Goal: Find specific page/section: Find specific page/section

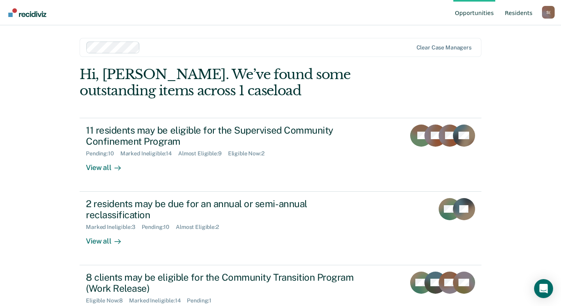
click at [521, 15] on link "Resident s" at bounding box center [518, 12] width 31 height 25
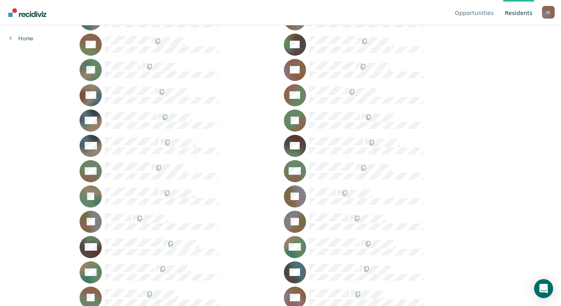
scroll to position [277, 0]
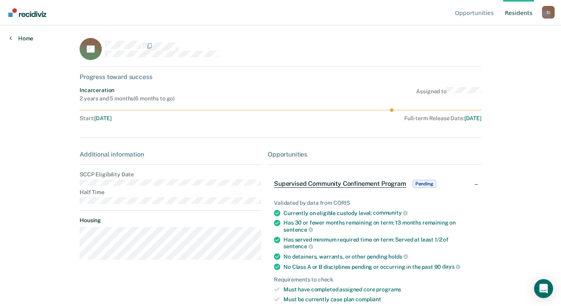
click at [22, 40] on link "Home" at bounding box center [22, 38] width 24 height 7
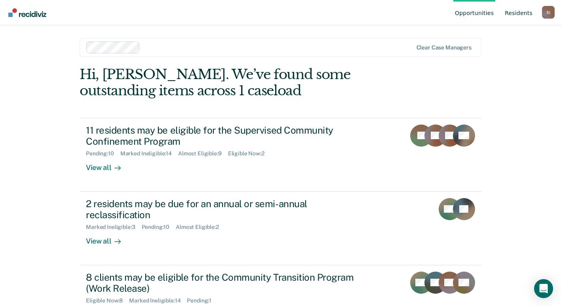
click at [517, 14] on link "Resident s" at bounding box center [518, 12] width 31 height 25
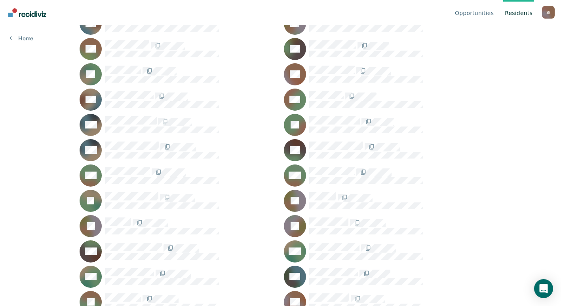
scroll to position [277, 0]
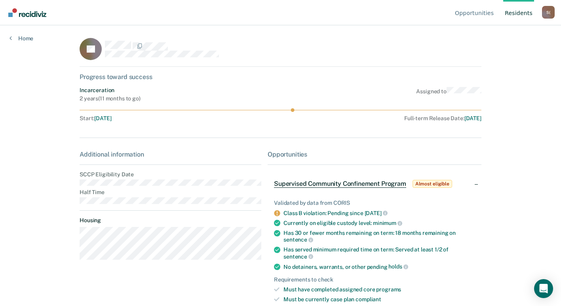
scroll to position [40, 0]
